Goal: Task Accomplishment & Management: Manage account settings

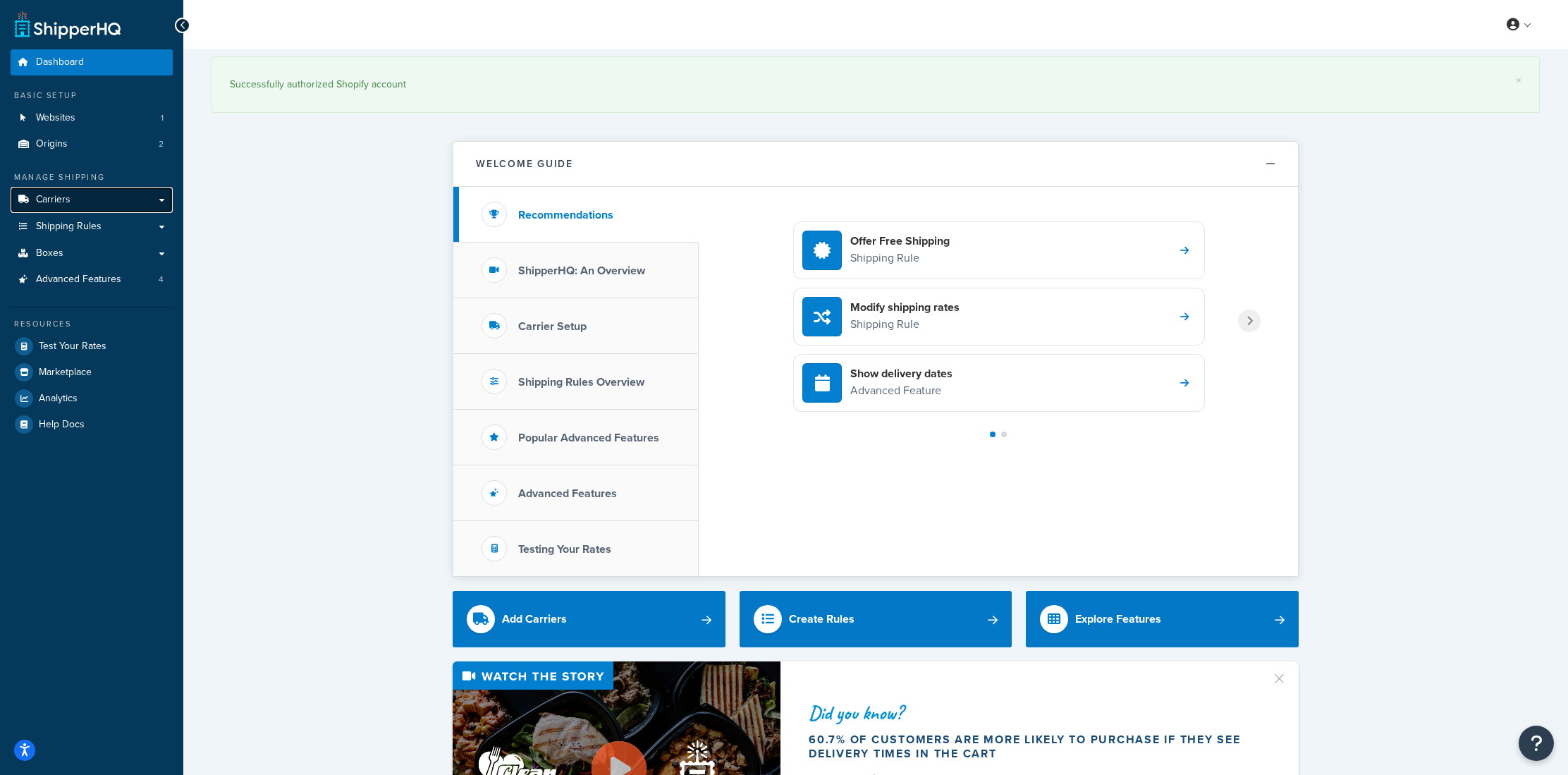
click at [68, 201] on span "Carriers" at bounding box center [52, 200] width 34 height 12
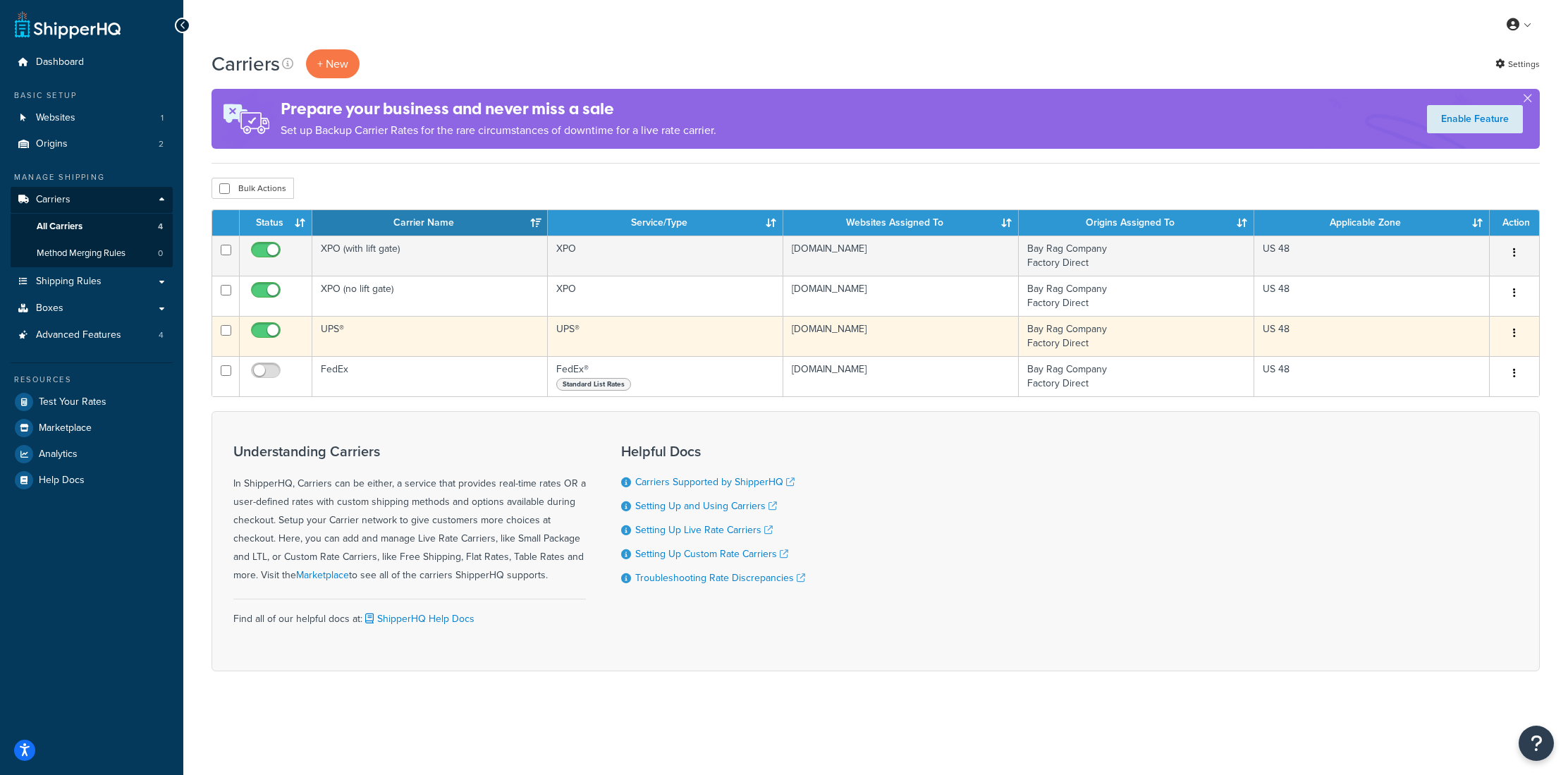
click at [354, 327] on td "UPS®" at bounding box center [430, 336] width 235 height 40
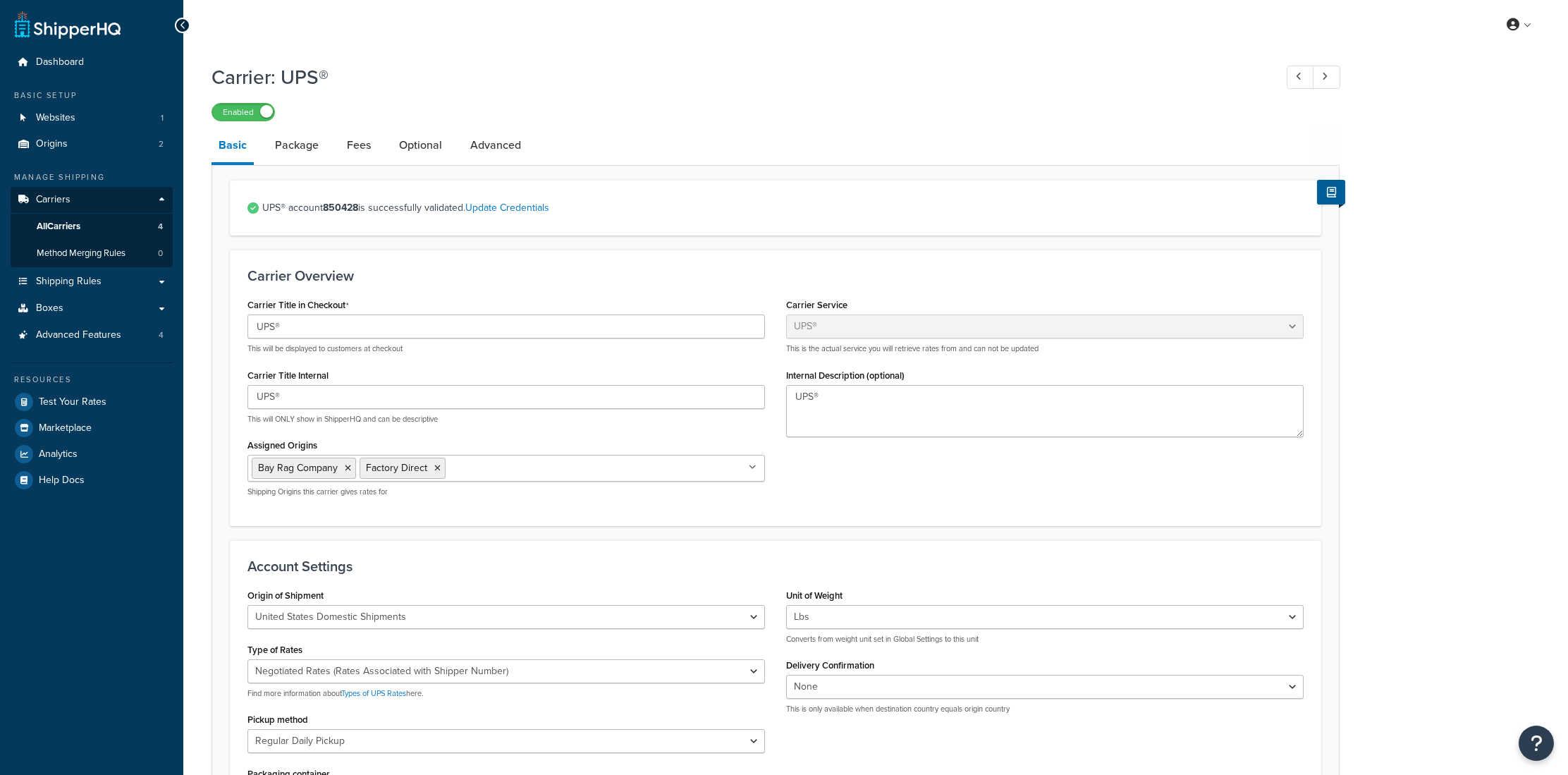
select select "ups"
